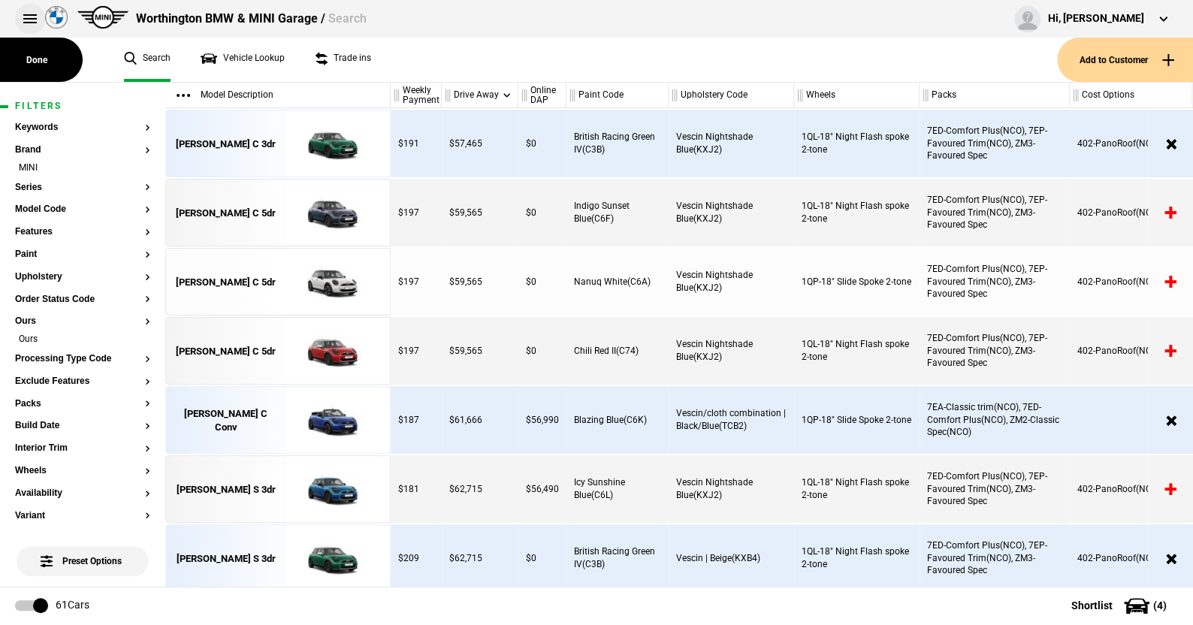
click at [29, 11] on button at bounding box center [30, 19] width 30 height 30
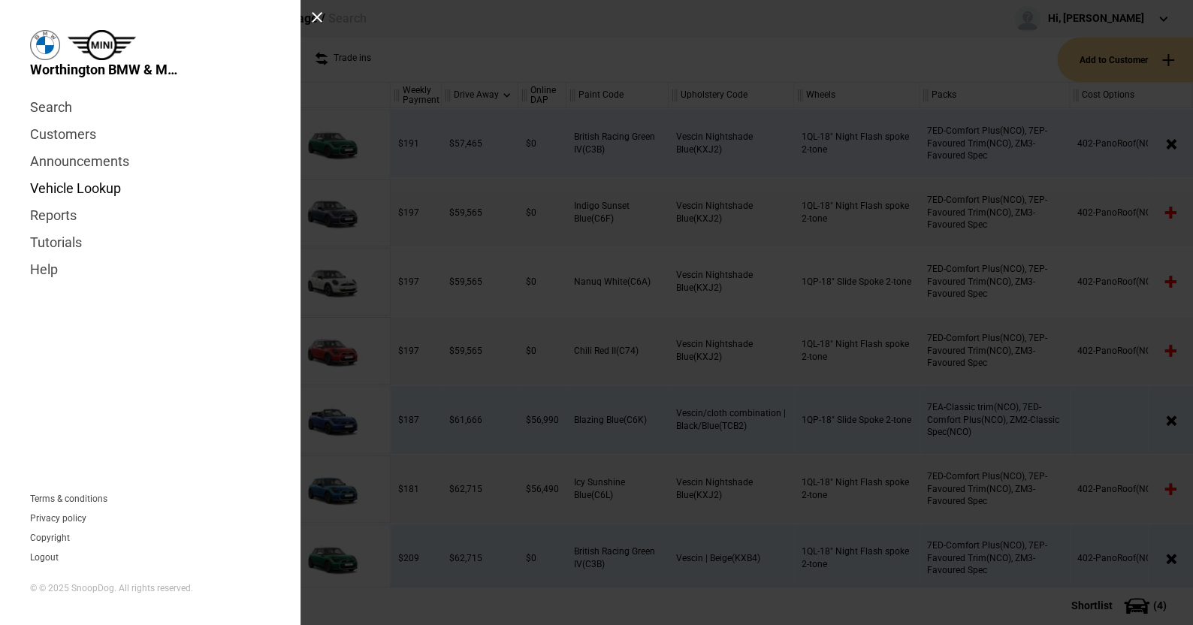
click at [60, 187] on link "Vehicle Lookup" at bounding box center [150, 188] width 240 height 27
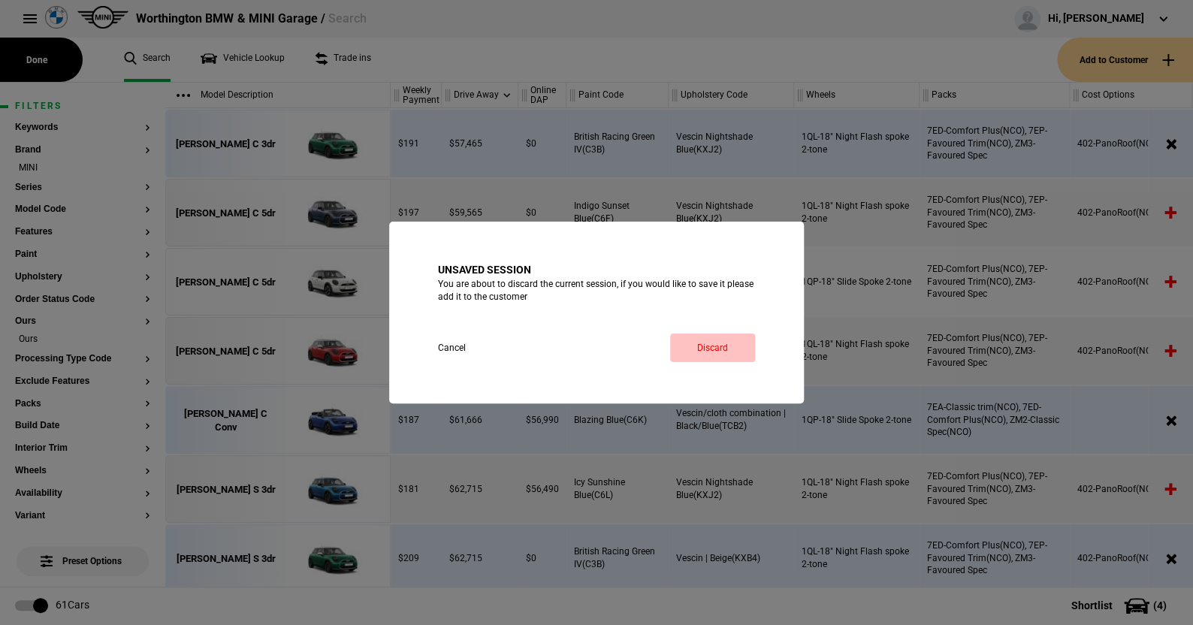
click at [703, 342] on link "Discard" at bounding box center [712, 348] width 85 height 29
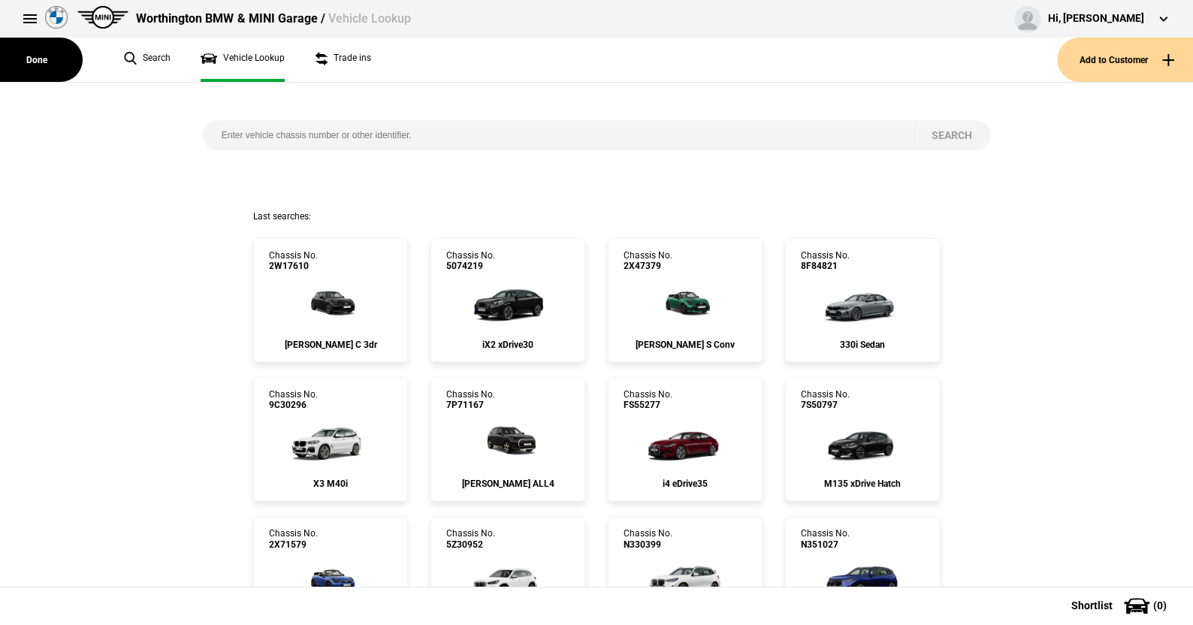
click at [207, 132] on input "search" at bounding box center [558, 135] width 710 height 30
paste input "[US_VEHICLE_IDENTIFICATION_NUMBER]"
type input "[US_VEHICLE_IDENTIFICATION_NUMBER]"
click at [941, 134] on button "Search" at bounding box center [951, 135] width 78 height 30
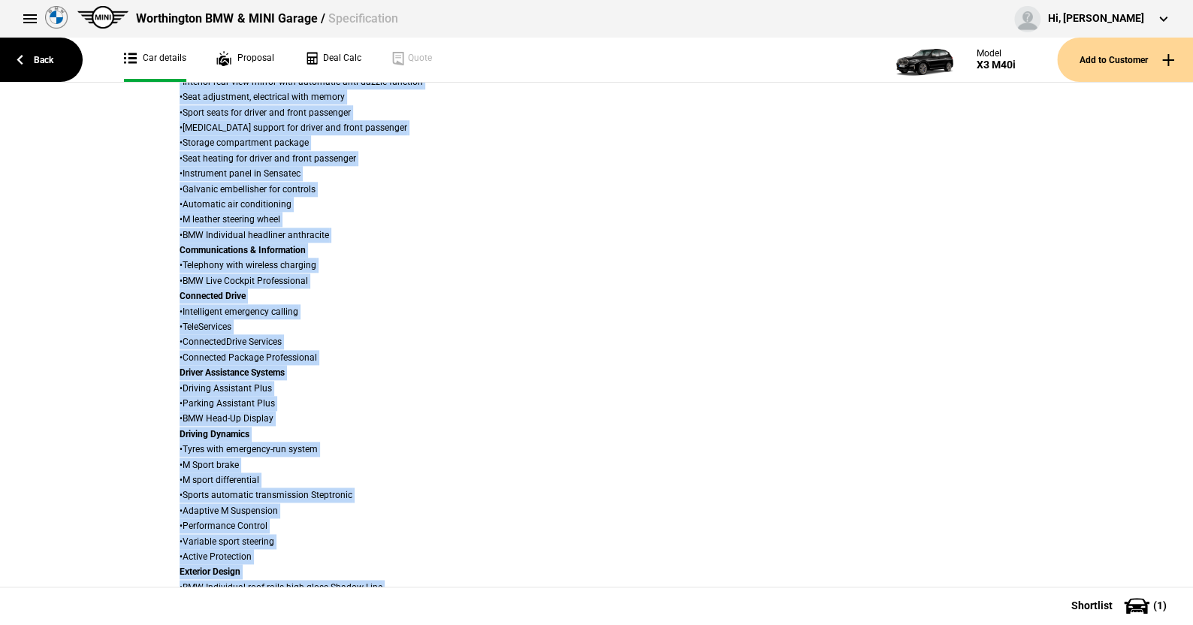
scroll to position [902, 0]
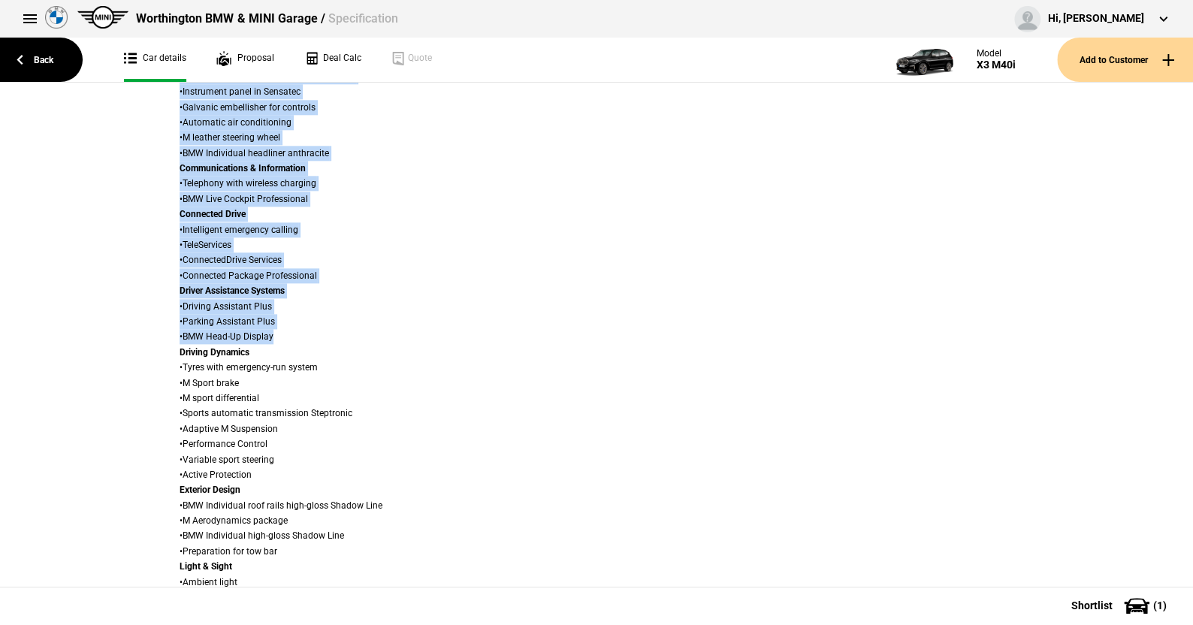
drag, startPoint x: 166, startPoint y: 271, endPoint x: 406, endPoint y: 338, distance: 249.6
click at [406, 338] on div "Trim • Interior trim finishers Aluminium Rhombicle with highlight trim fin.Pear…" at bounding box center [382, 285] width 428 height 923
copy div "Lorem & Ipsumdolorsit • AME+ Conse • Adipis Elitse doeiusmo tempo incidi Utlabo…"
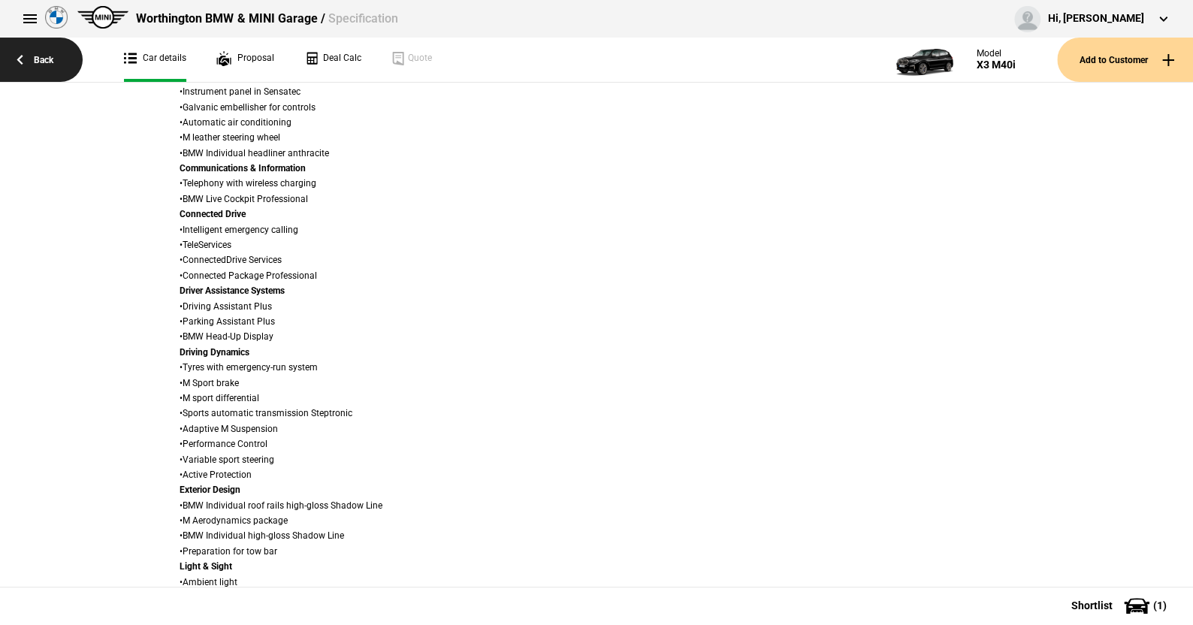
click at [47, 53] on link "Back" at bounding box center [41, 60] width 83 height 44
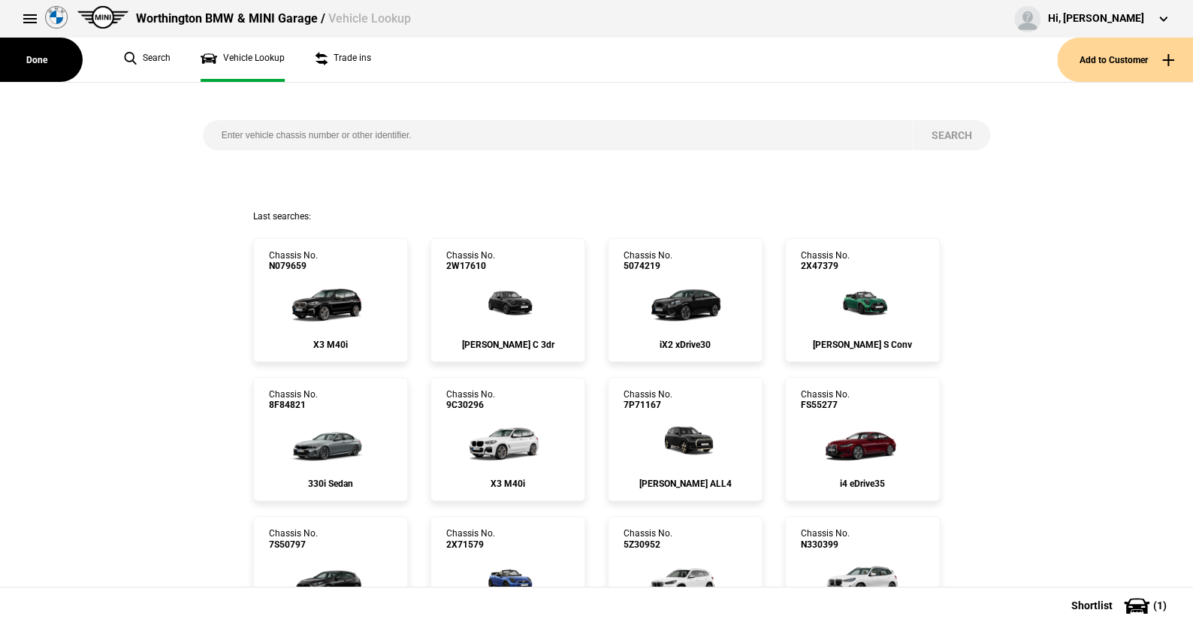
click at [208, 134] on input "search" at bounding box center [558, 135] width 710 height 30
paste input "[US_VEHICLE_IDENTIFICATION_NUMBER]"
type input "[US_VEHICLE_IDENTIFICATION_NUMBER]"
click at [933, 131] on button "Search" at bounding box center [951, 135] width 78 height 30
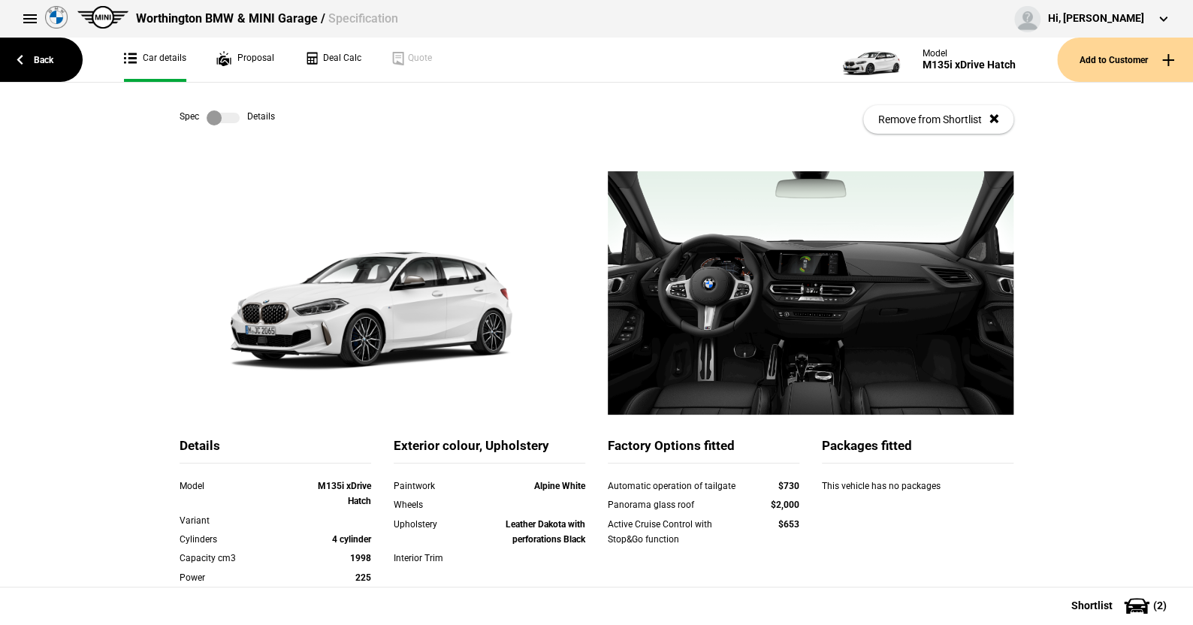
scroll to position [150, 0]
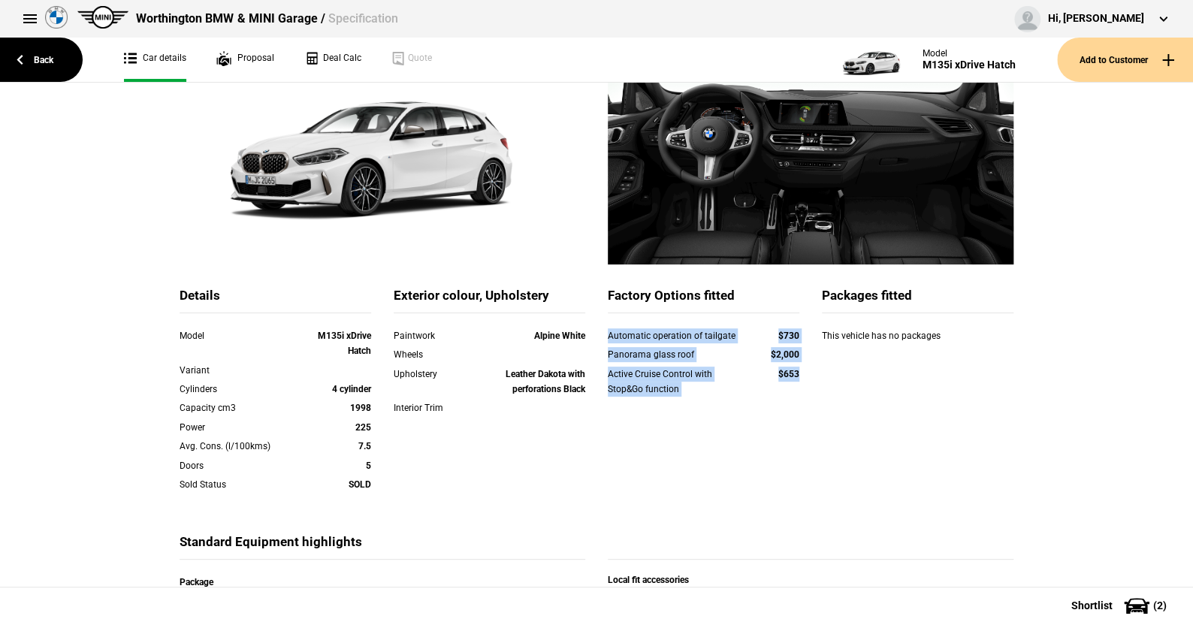
drag, startPoint x: 599, startPoint y: 334, endPoint x: 796, endPoint y: 374, distance: 201.6
click at [796, 374] on div "Automatic operation of tailgate $730 Panorama glass roof $2,000 Active Cruise C…" at bounding box center [704, 372] width 192 height 88
copy div "Automatic operation of tailgate $730 Panorama glass roof $2,000 Active Cruise C…"
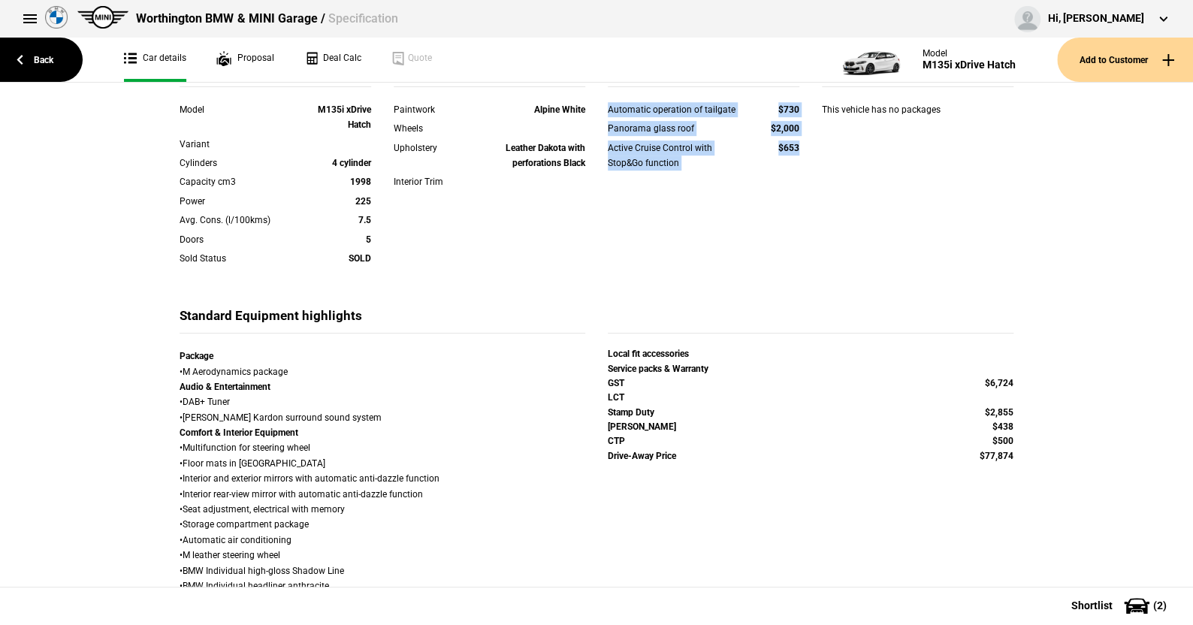
scroll to position [526, 0]
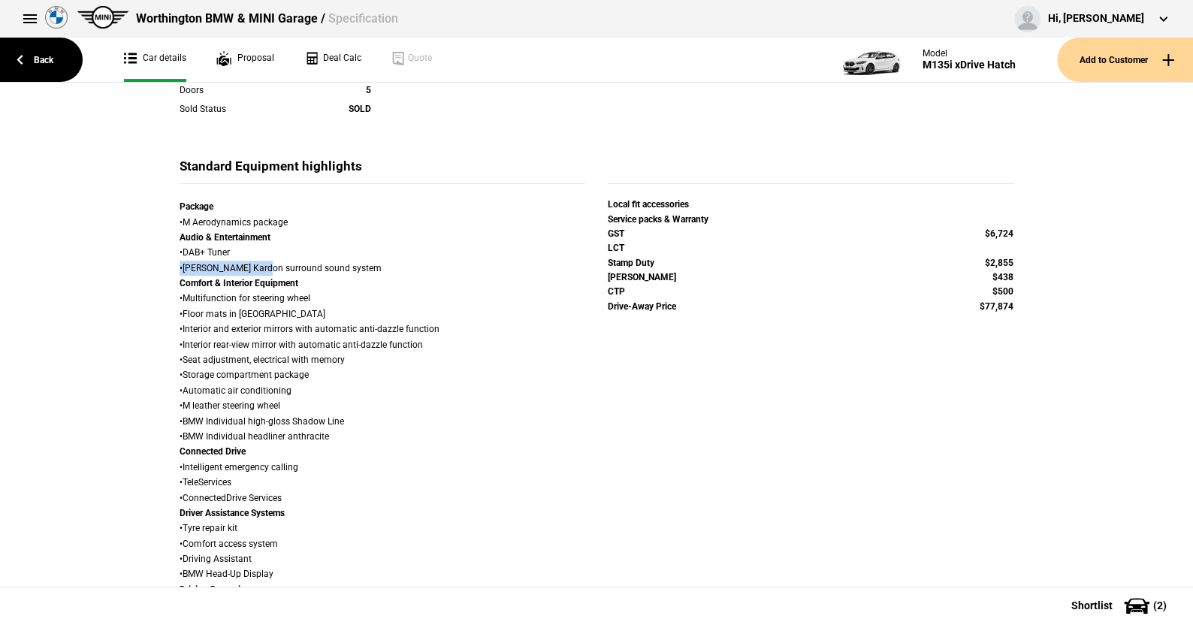
drag, startPoint x: 171, startPoint y: 270, endPoint x: 261, endPoint y: 270, distance: 90.2
click at [261, 270] on div "Package • M Aerodynamics package Audio & Entertainment • DAB+ Tuner • [PERSON_N…" at bounding box center [382, 607] width 428 height 816
click at [180, 250] on div "Package • M Aerodynamics package Audio & Entertainment • DAB+ Tuner • [PERSON_N…" at bounding box center [383, 605] width 406 height 812
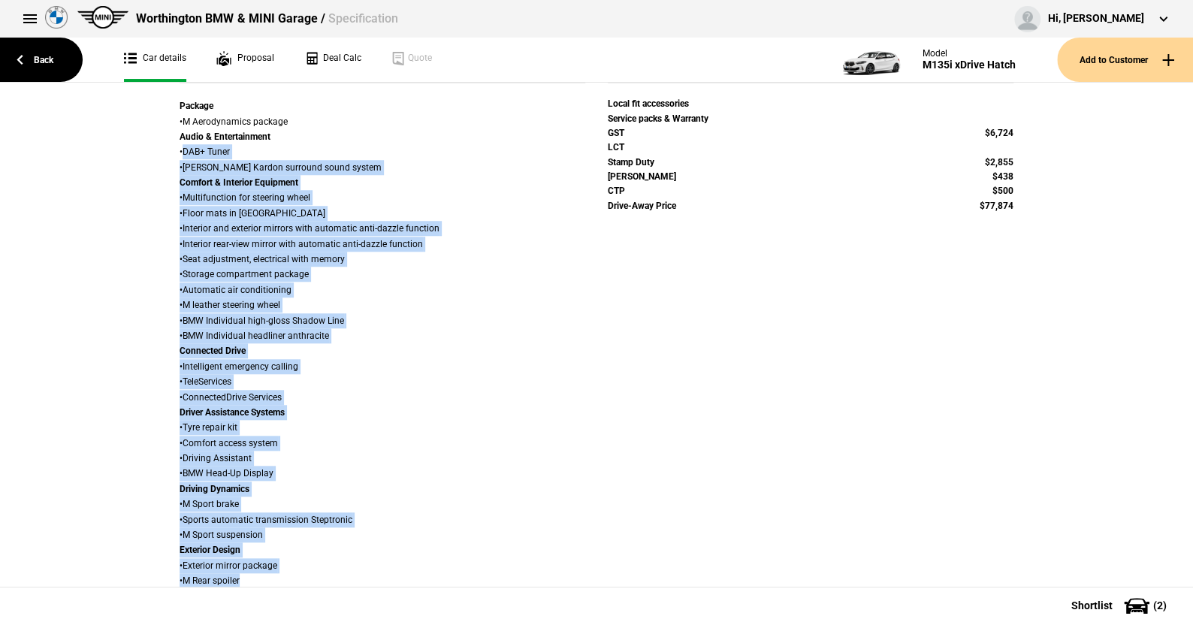
scroll to position [638, 0]
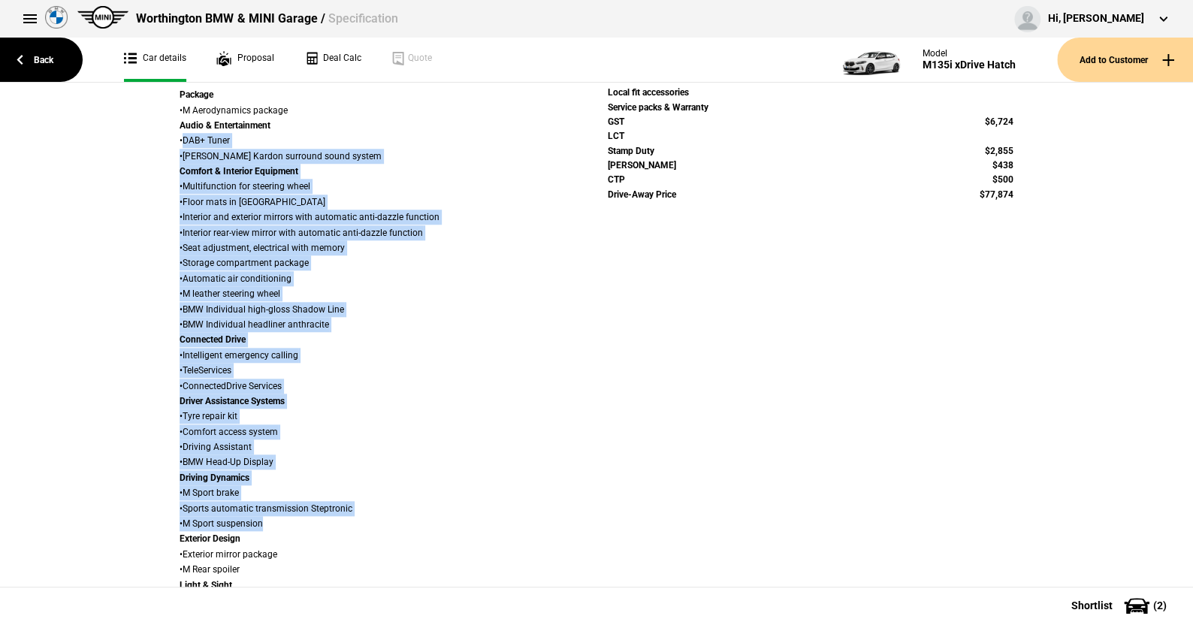
drag, startPoint x: 179, startPoint y: 250, endPoint x: 409, endPoint y: 522, distance: 356.1
click at [409, 522] on div "Package • M Aerodynamics package Audio & Entertainment • DAB+ Tuner • [PERSON_N…" at bounding box center [383, 493] width 406 height 812
copy div "DAB+ Tuner • [PERSON_NAME] Kardon surround sound system Comfort & Interior Equi…"
